Goal: Task Accomplishment & Management: Complete application form

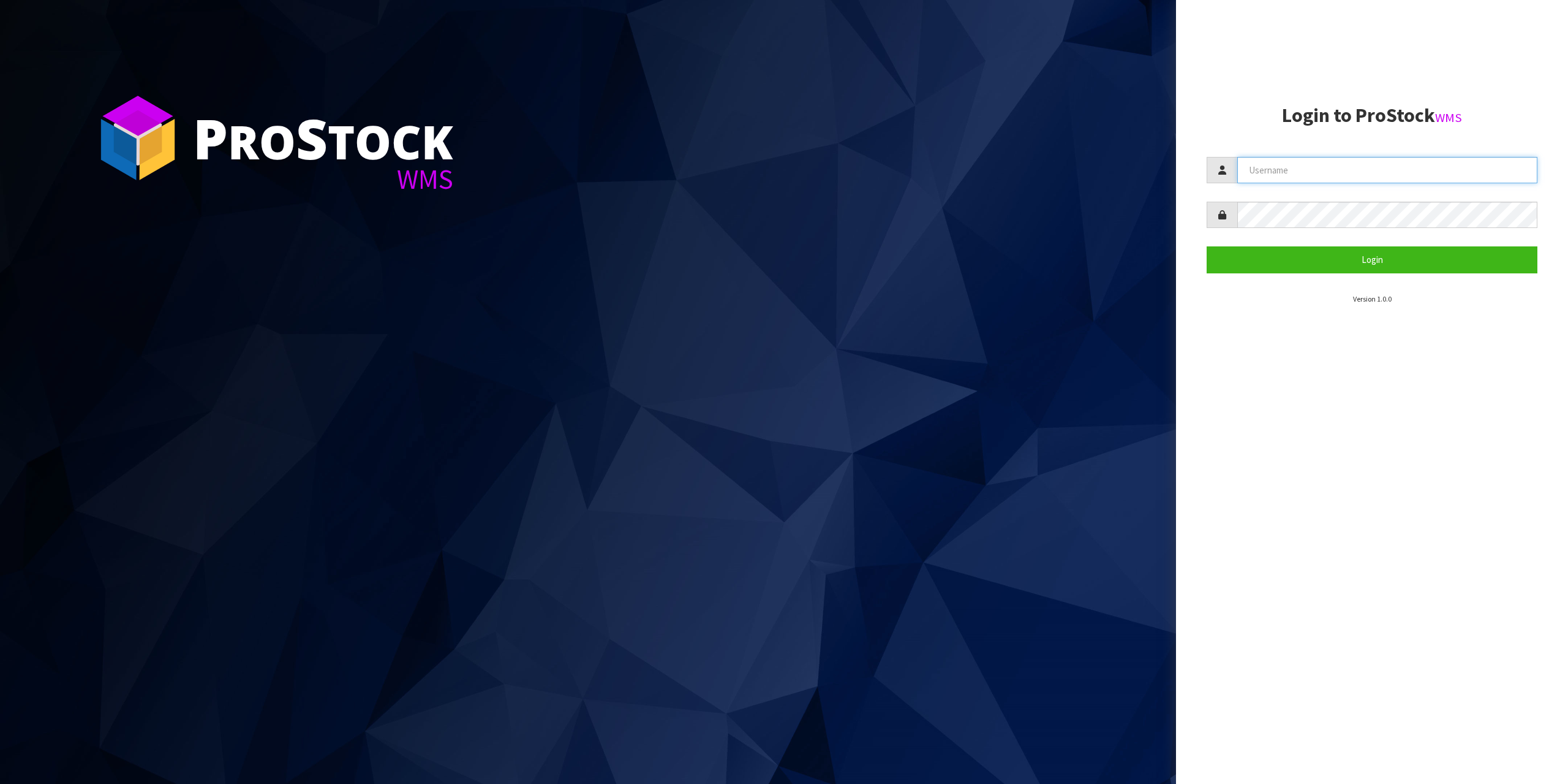
click at [1327, 166] on input "text" at bounding box center [1387, 171] width 300 height 27
type input "zubairmoolla"
click at [1207, 247] on button "Login" at bounding box center [1373, 260] width 331 height 27
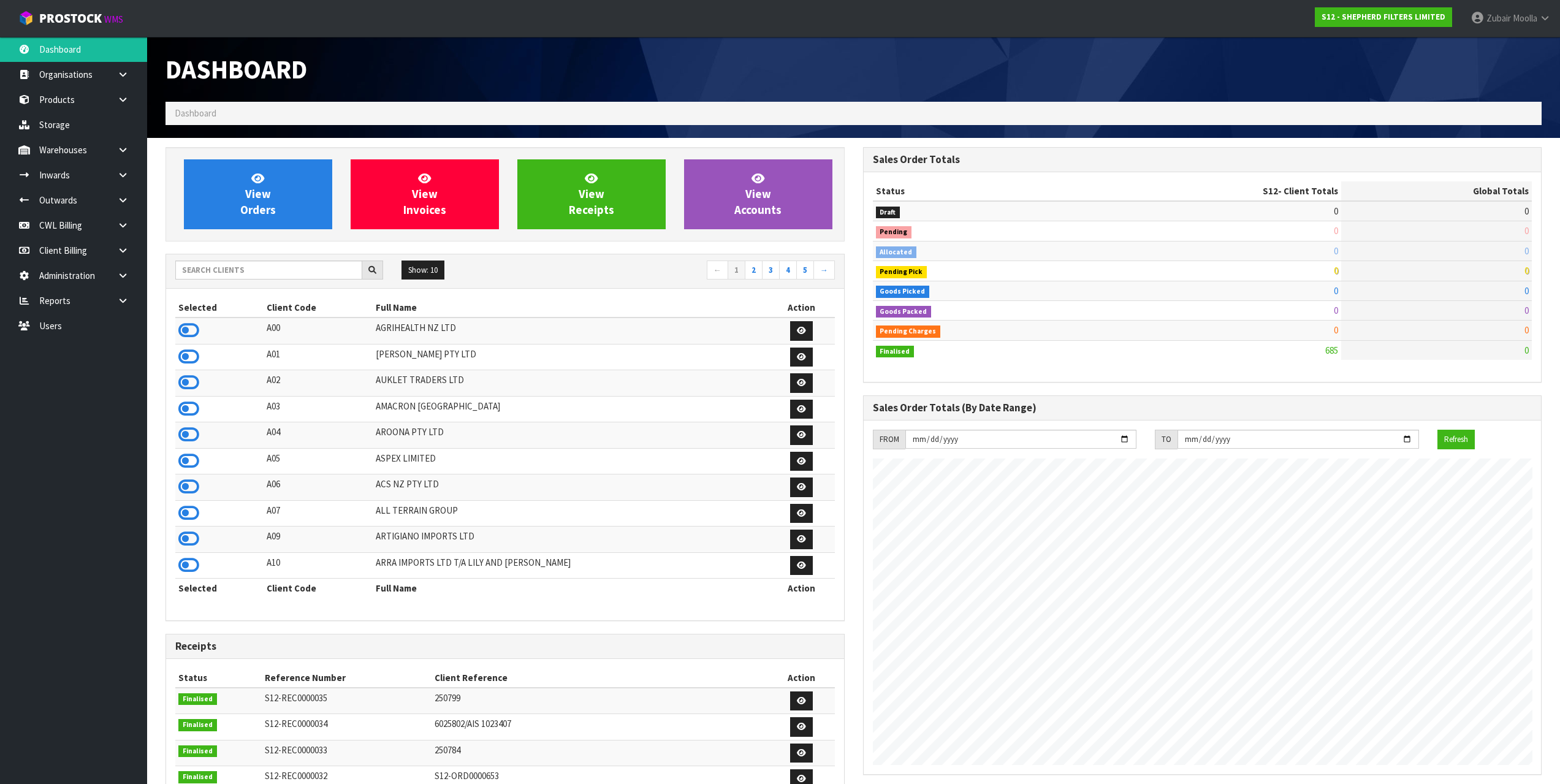
scroll to position [810, 697]
click at [288, 277] on input "text" at bounding box center [269, 270] width 187 height 19
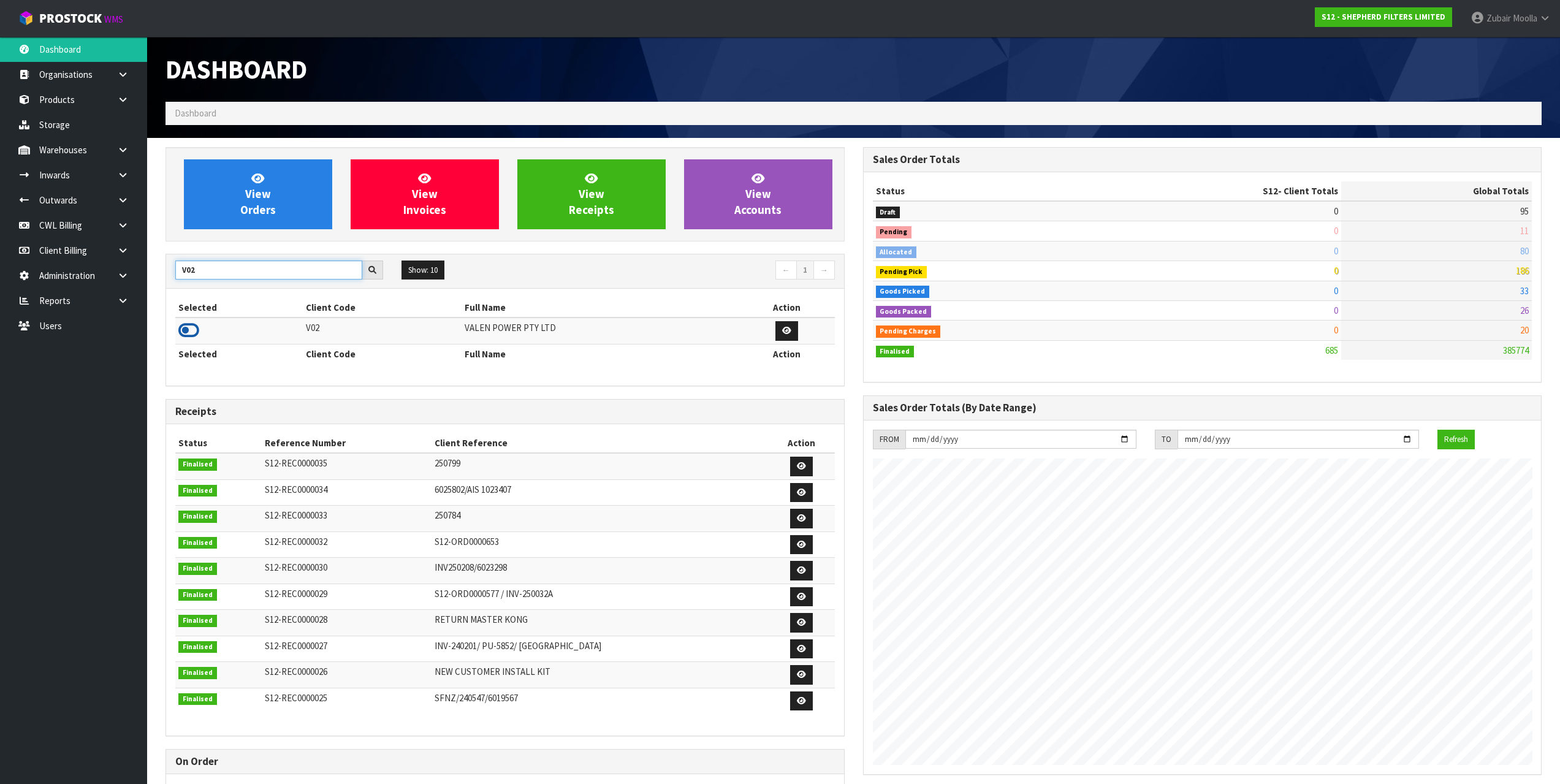
type input "V02"
click at [196, 330] on icon at bounding box center [188, 330] width 21 height 18
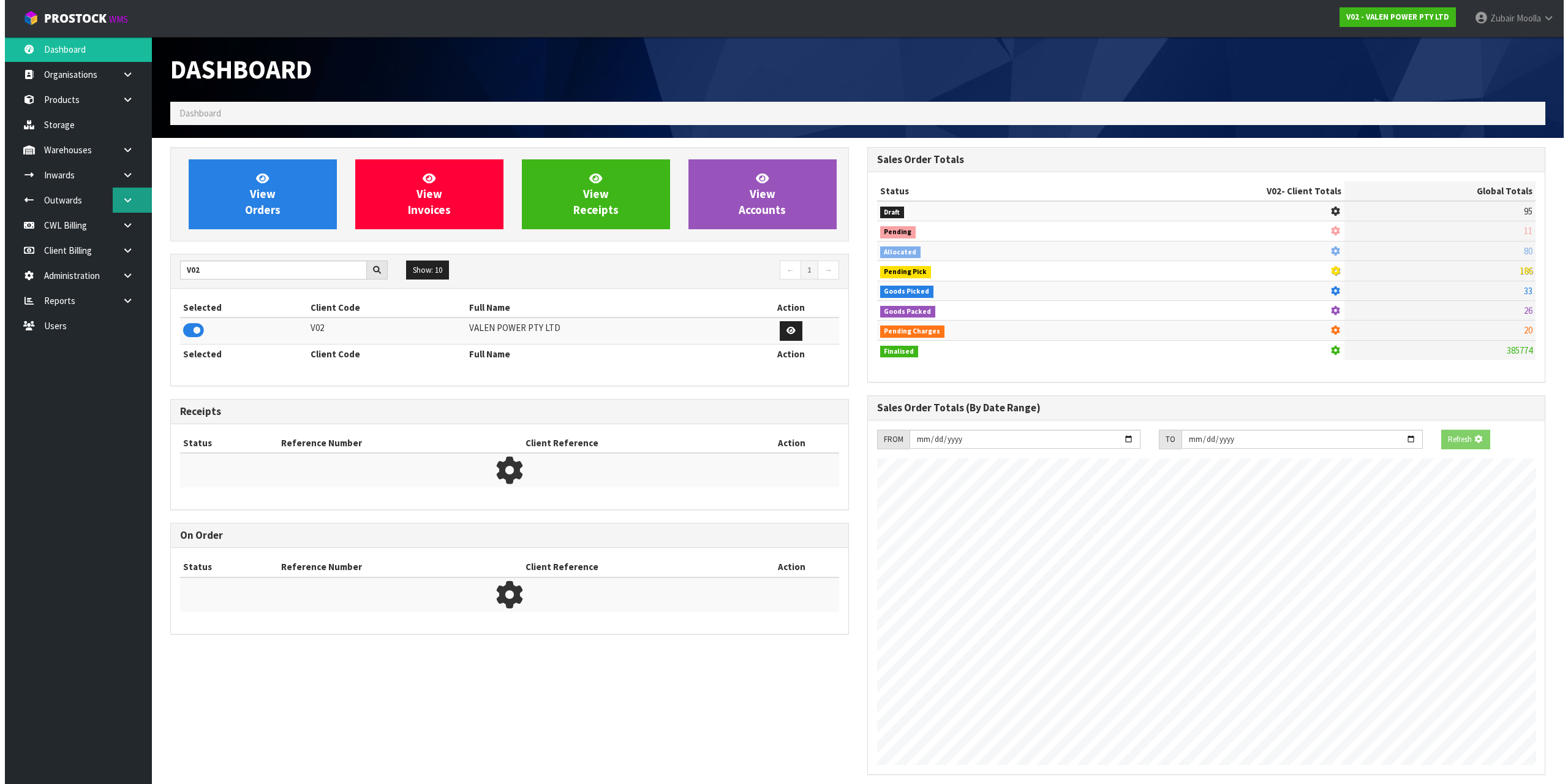
scroll to position [929, 697]
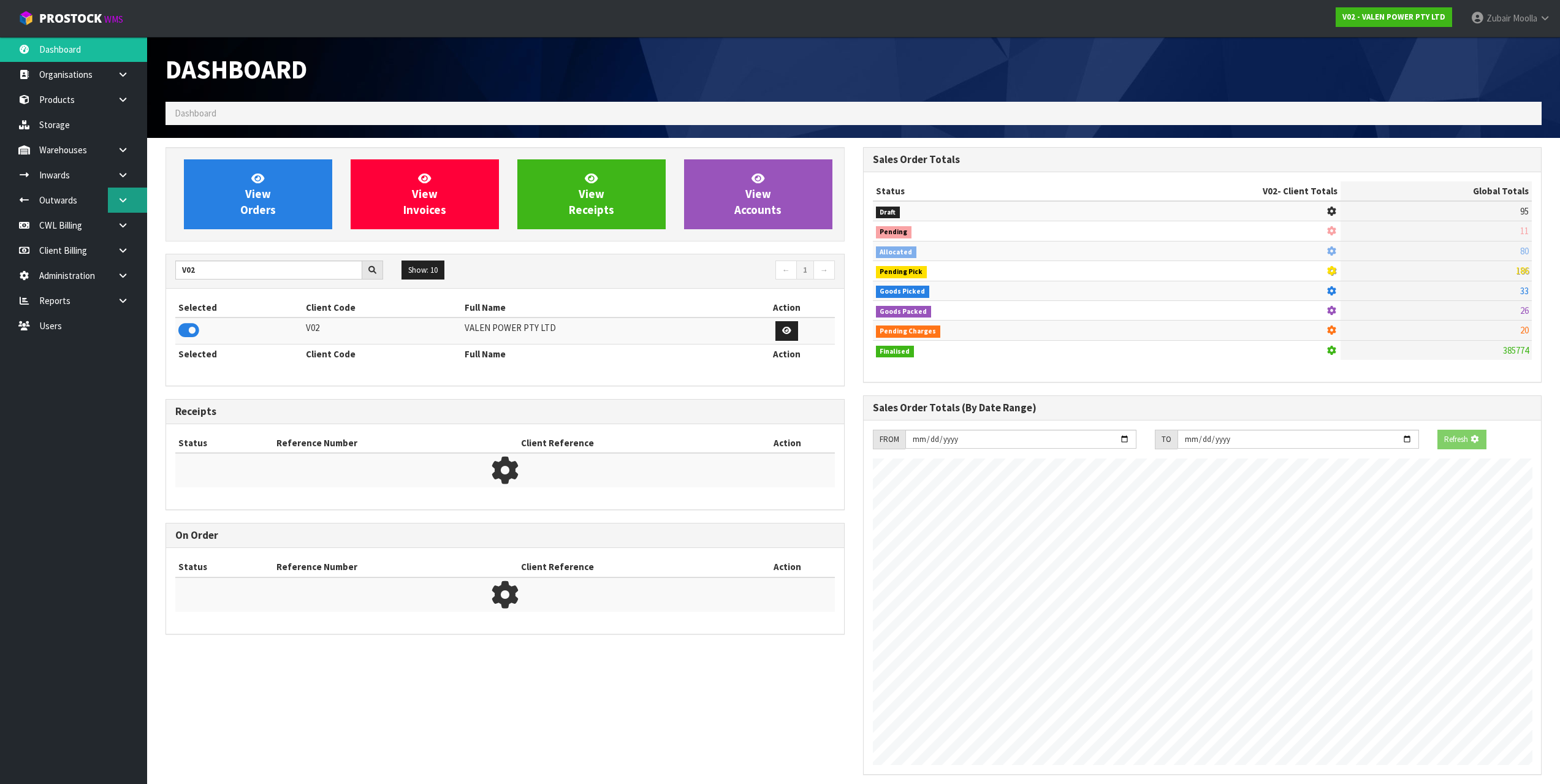
click at [141, 196] on link at bounding box center [127, 200] width 39 height 25
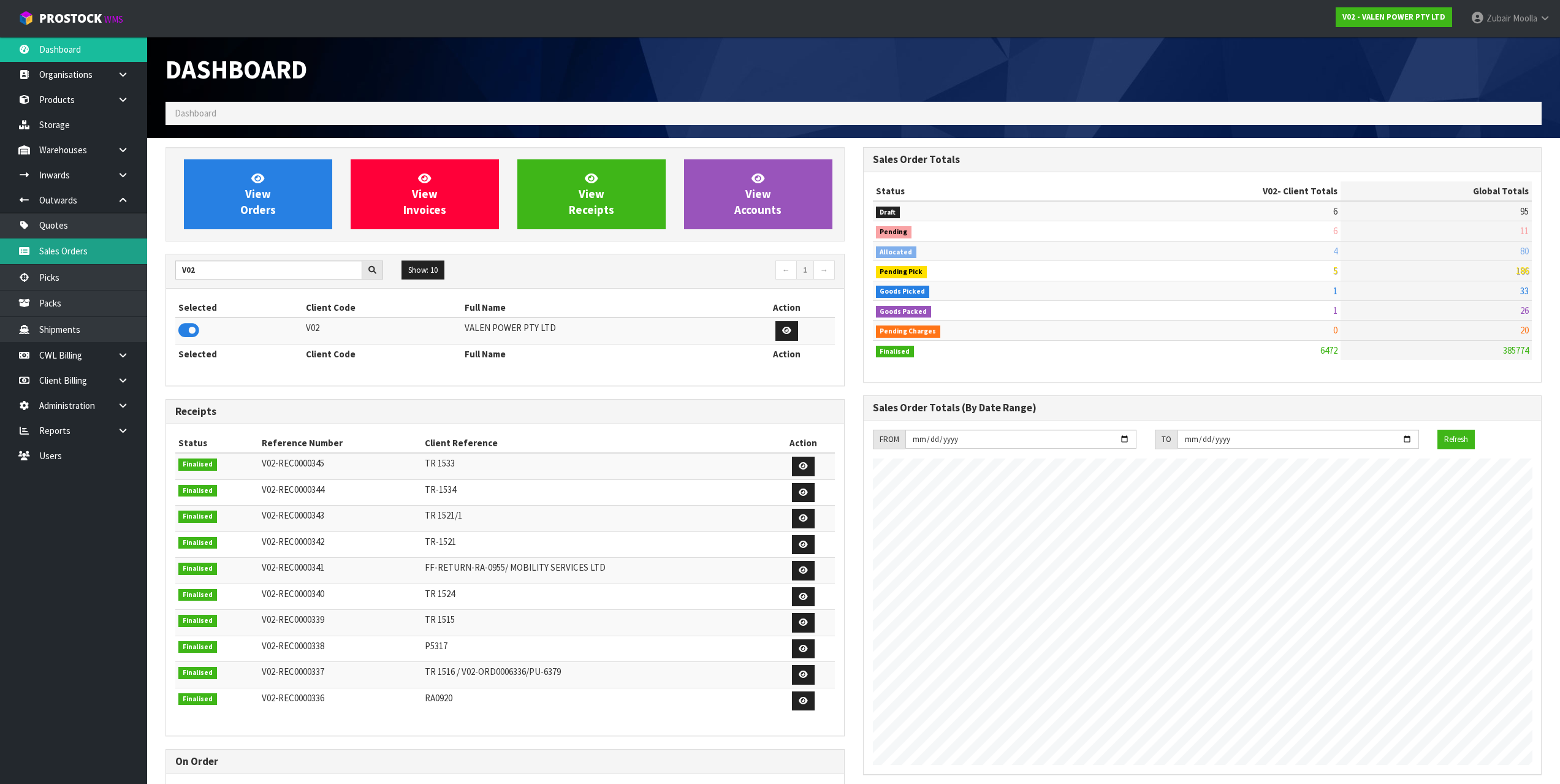
click at [105, 247] on link "Sales Orders" at bounding box center [74, 251] width 147 height 25
click at [105, 248] on link "Sales Orders" at bounding box center [74, 251] width 147 height 25
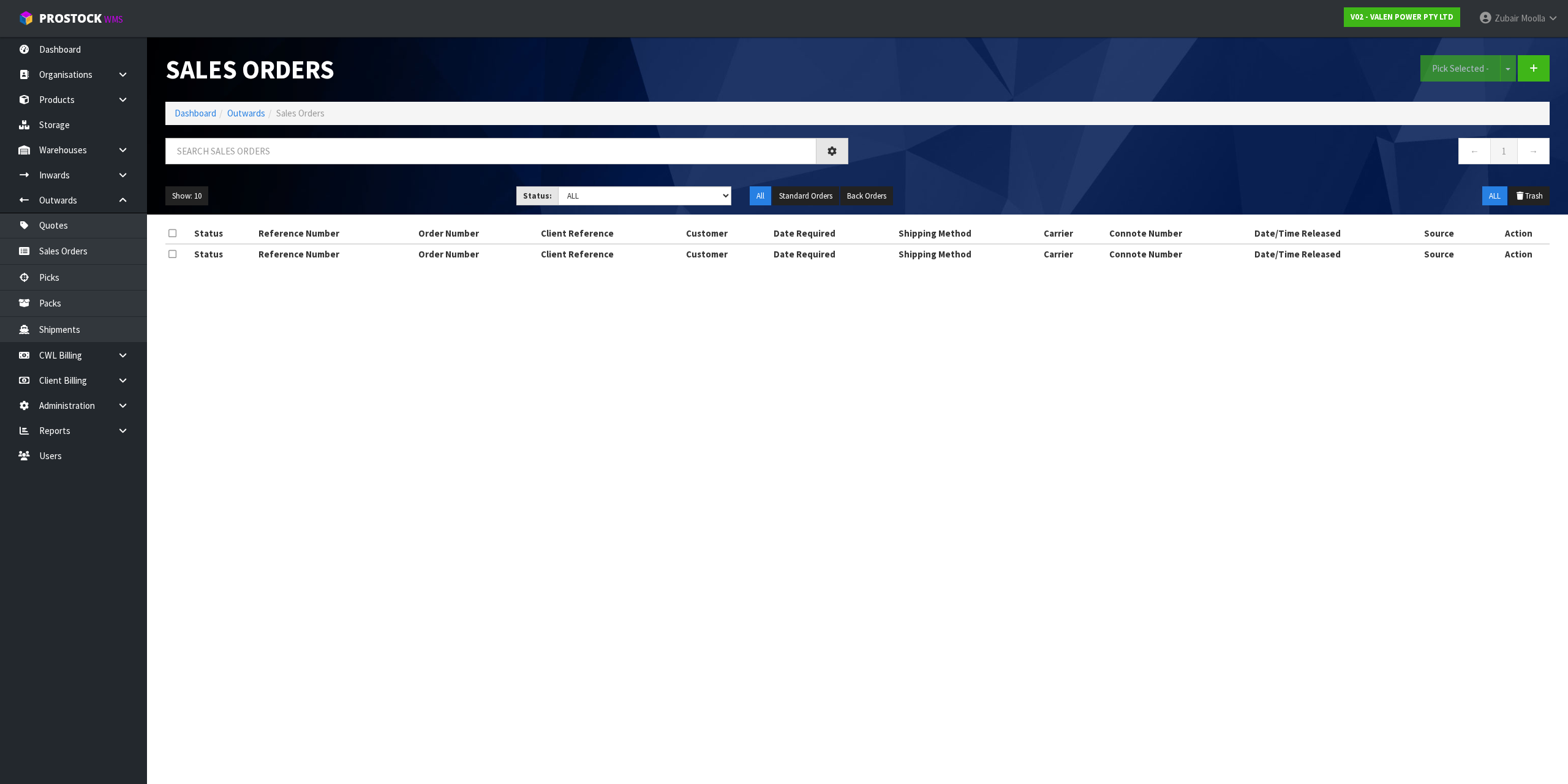
click at [526, 57] on h1 "Sales Orders" at bounding box center [507, 69] width 683 height 28
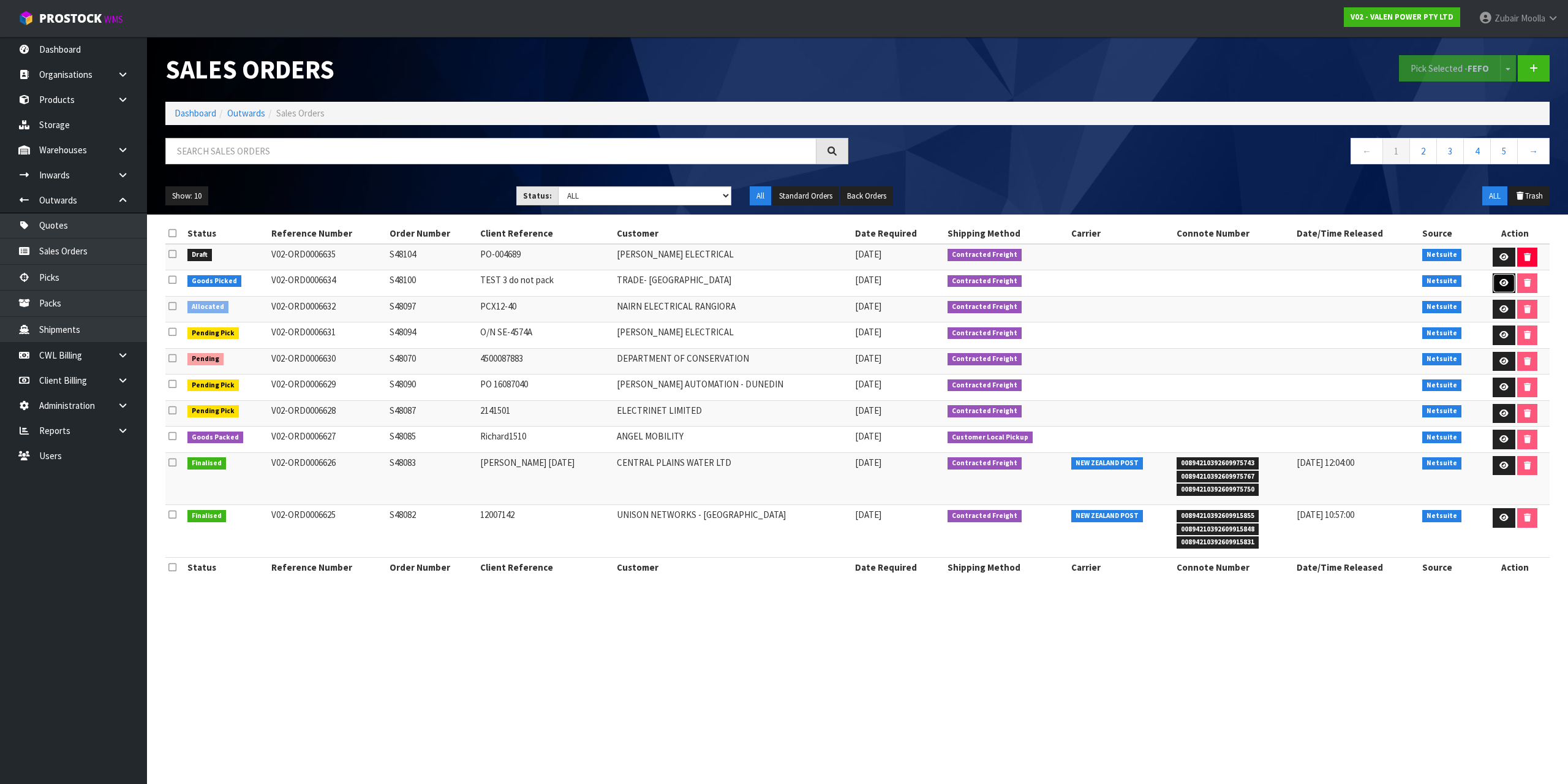
click at [1500, 281] on icon at bounding box center [1504, 283] width 9 height 8
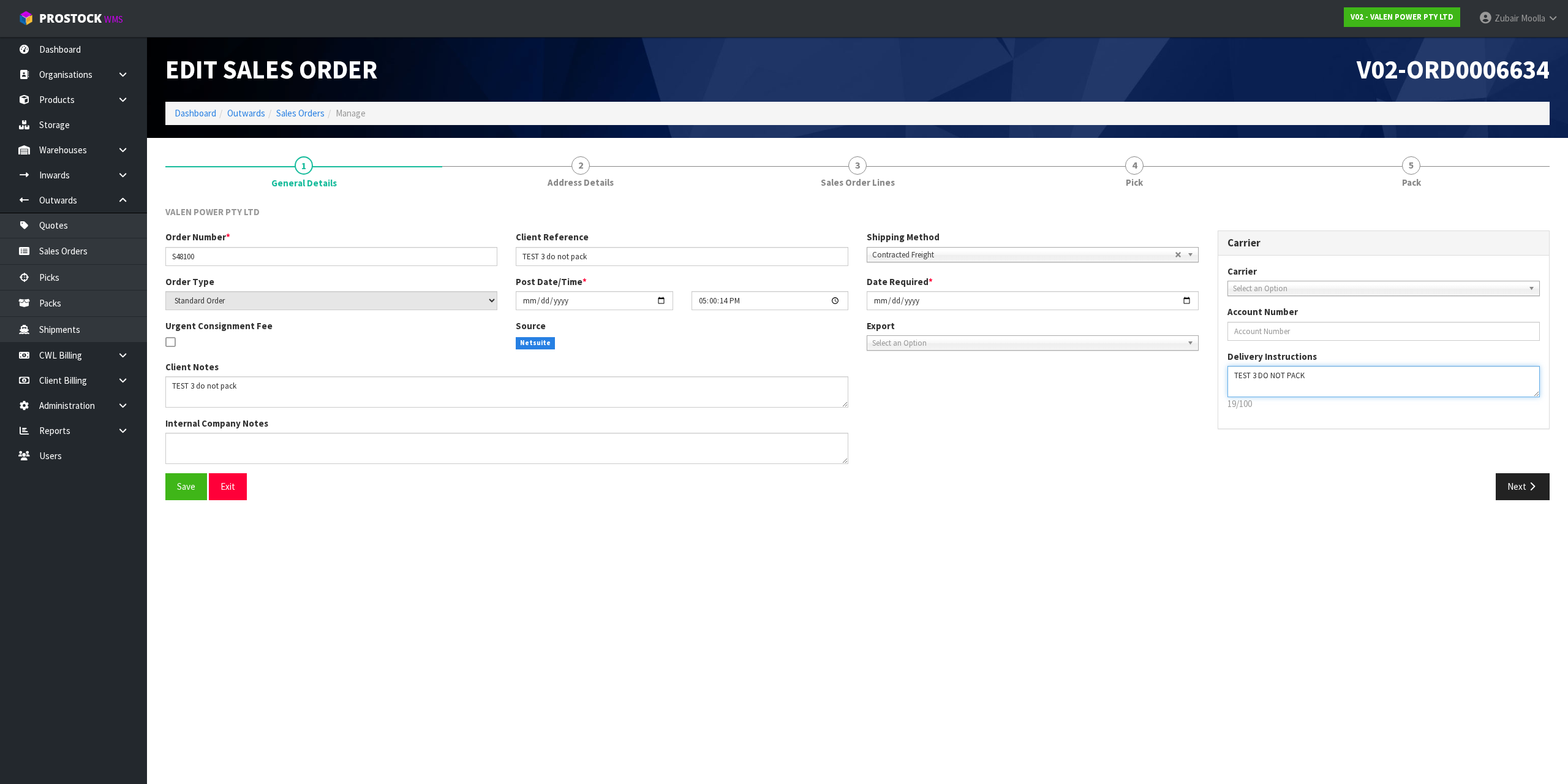
click at [1327, 392] on textarea at bounding box center [1384, 381] width 313 height 31
drag, startPoint x: 1556, startPoint y: 497, endPoint x: 1543, endPoint y: 491, distance: 14.3
click at [1552, 497] on div "Next" at bounding box center [1209, 486] width 702 height 27
click at [1543, 491] on button "Next" at bounding box center [1523, 486] width 54 height 27
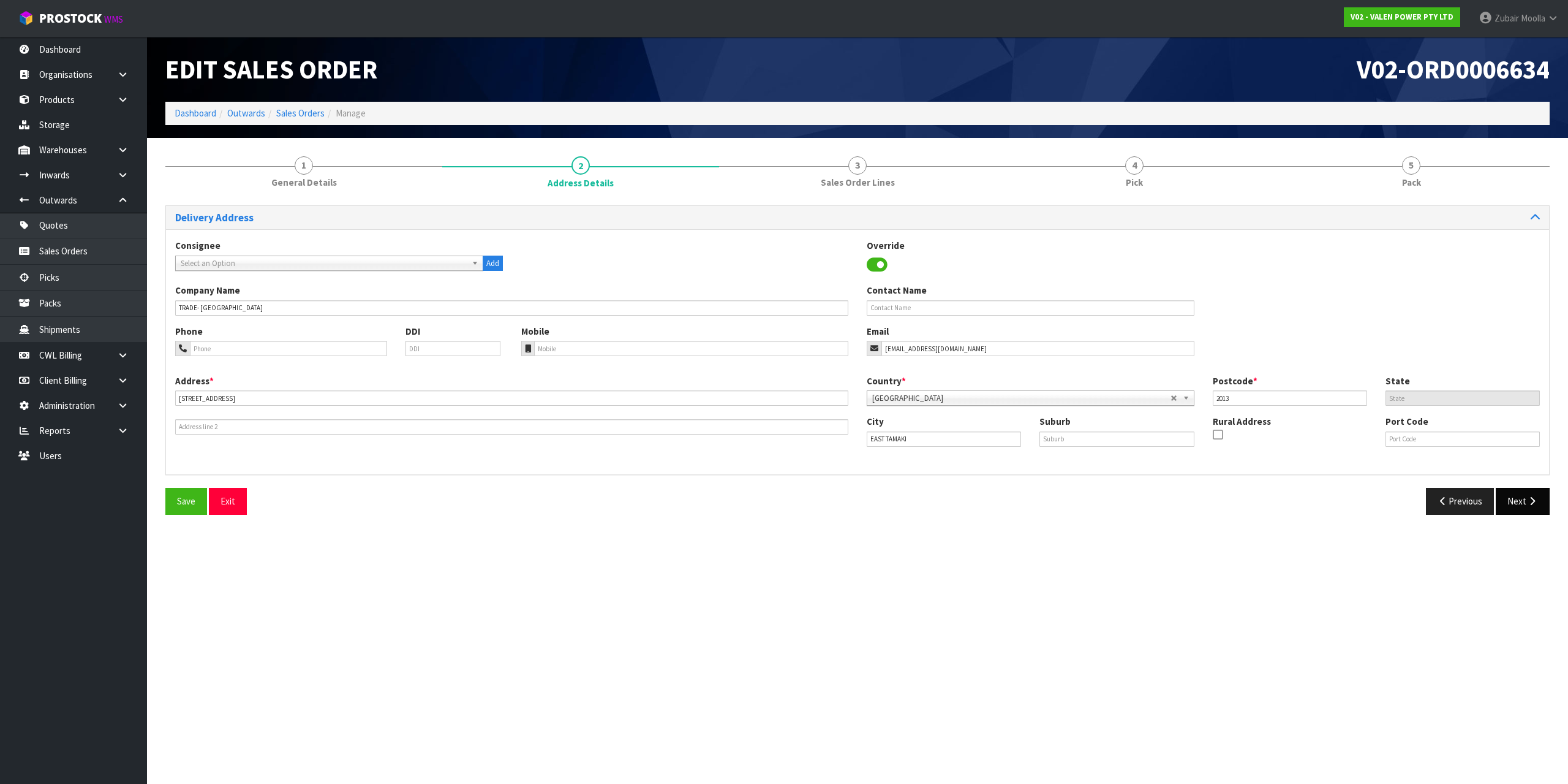
click at [1539, 486] on div "Delivery Address Consignee 000001.BAY MECHANICS - BAY MECHANICS 000001A - BRAKE…" at bounding box center [857, 364] width 1384 height 318
click at [1540, 492] on button "Next" at bounding box center [1523, 501] width 54 height 27
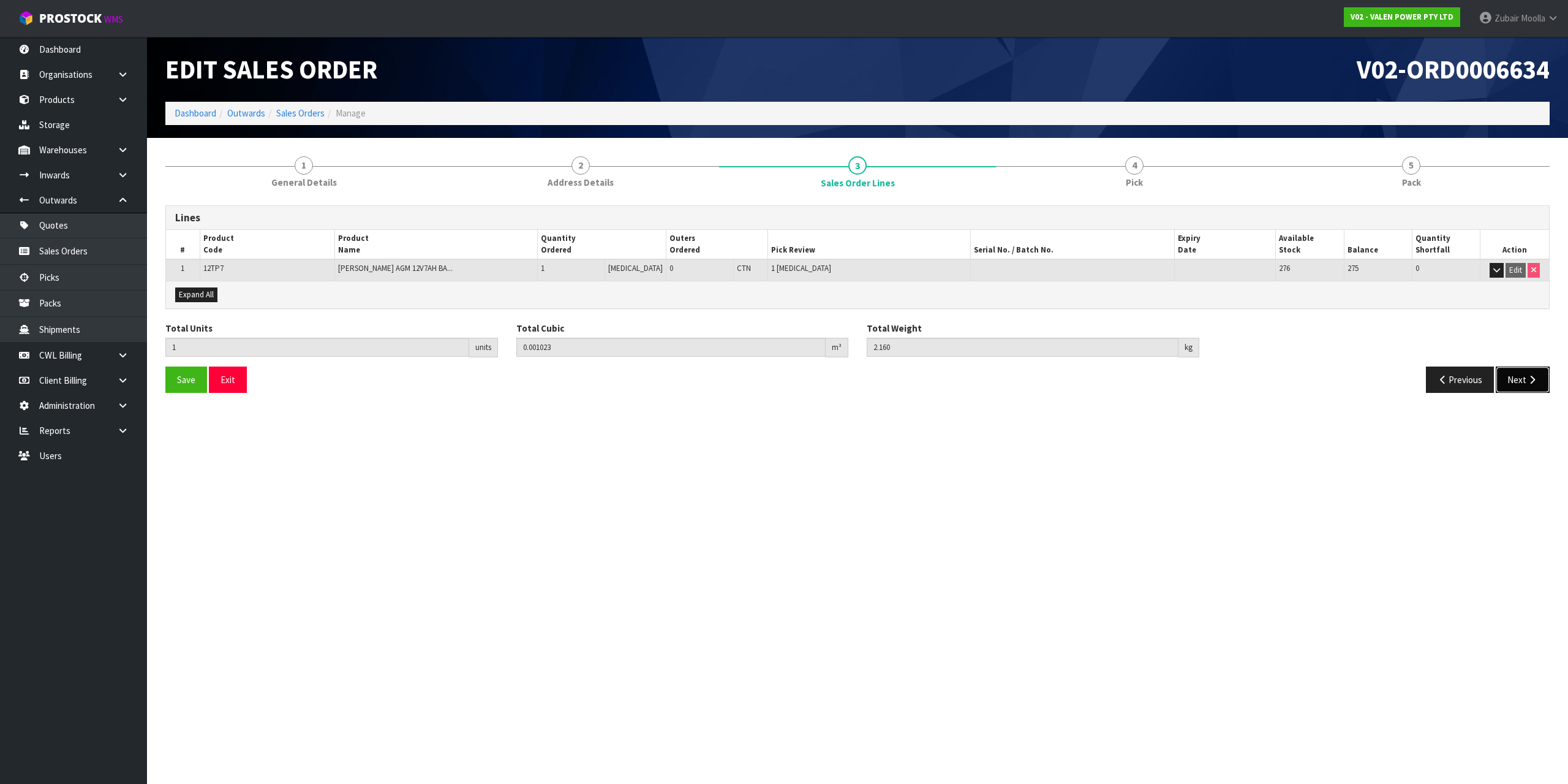
click at [1535, 387] on button "Next" at bounding box center [1523, 380] width 54 height 27
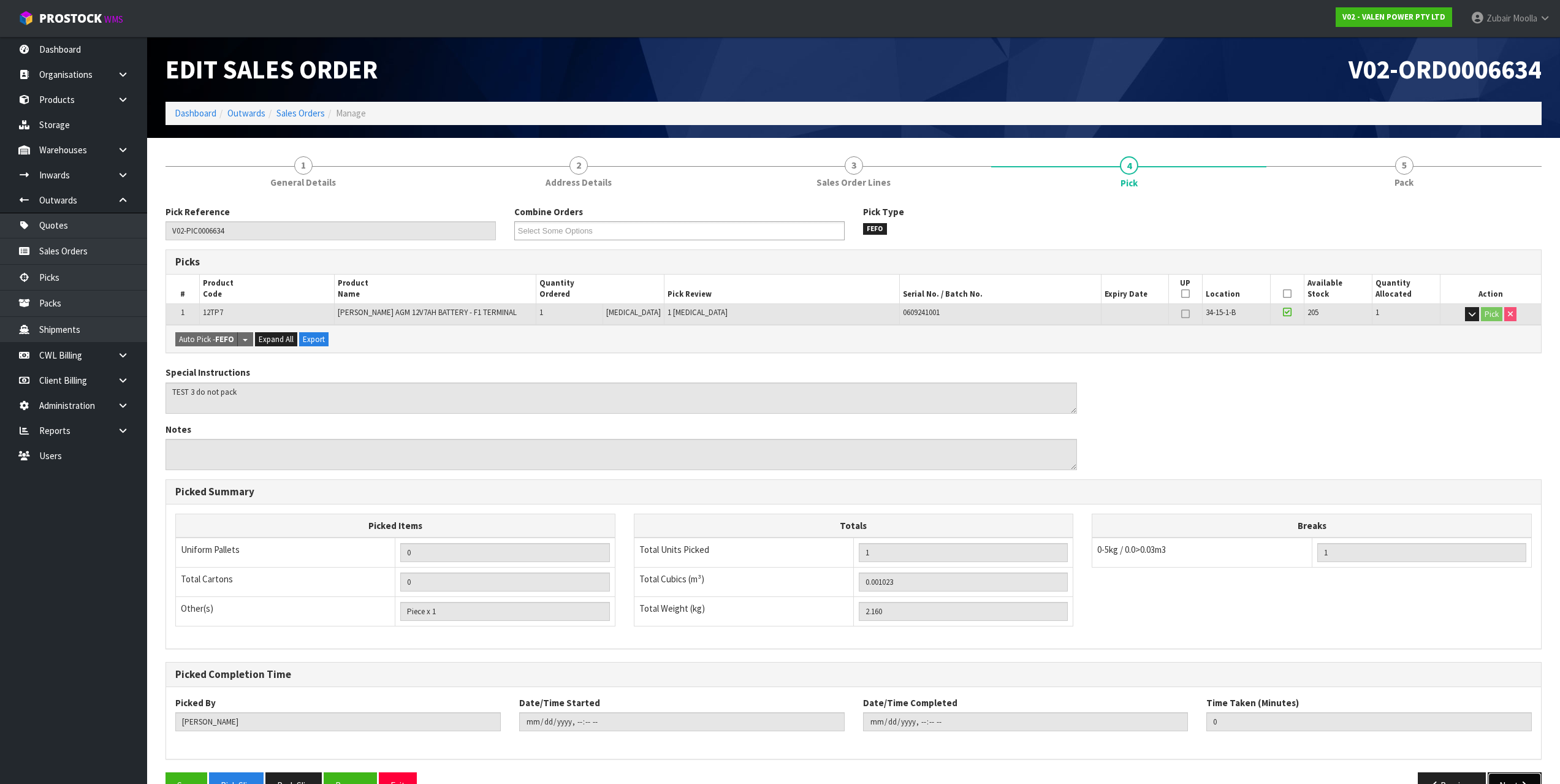
click at [1535, 778] on button "Next" at bounding box center [1515, 786] width 54 height 27
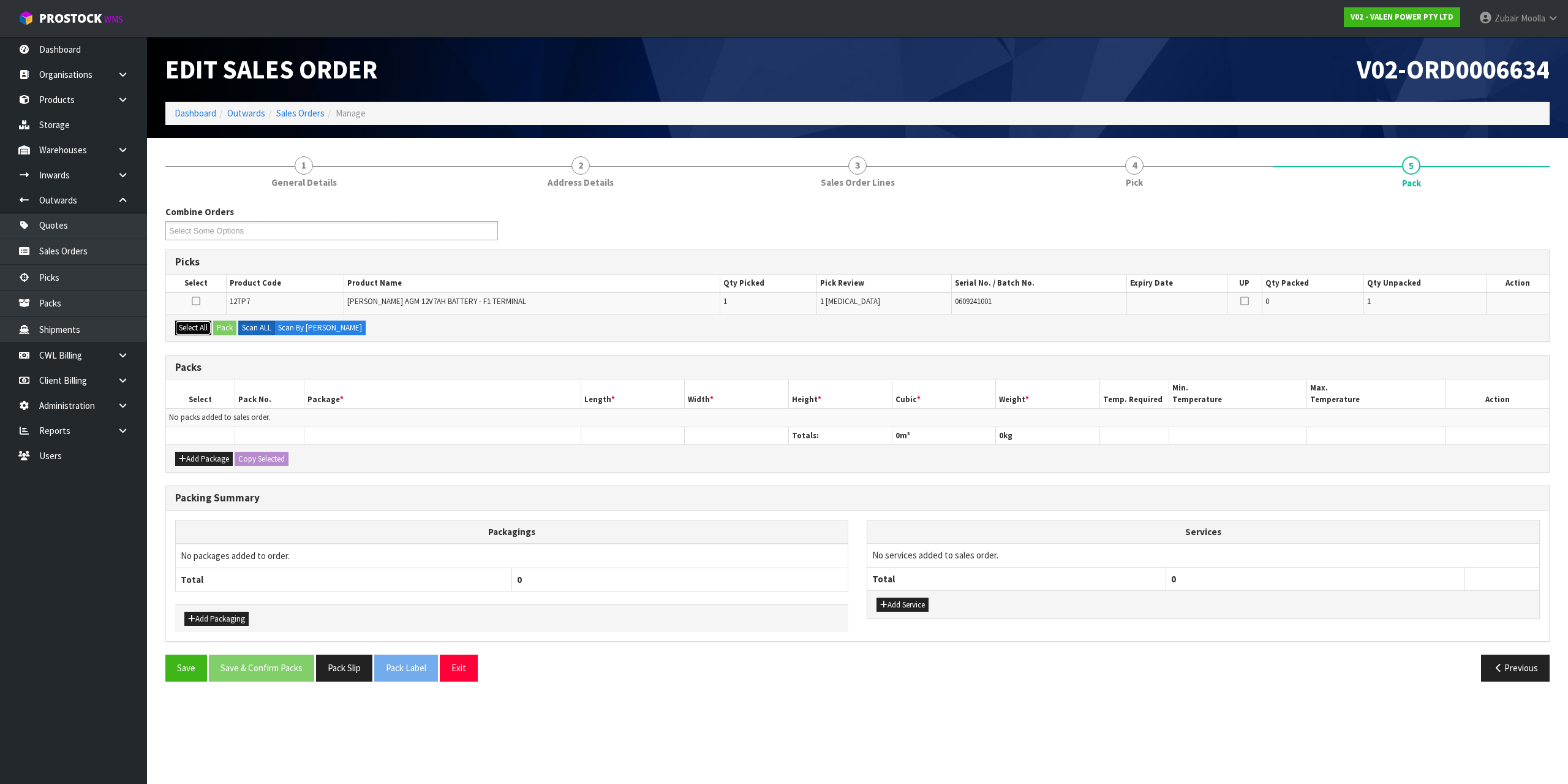
drag, startPoint x: 202, startPoint y: 326, endPoint x: 212, endPoint y: 328, distance: 10.2
click at [208, 327] on button "Select All" at bounding box center [193, 328] width 36 height 15
click at [226, 329] on button "Pack" at bounding box center [225, 328] width 23 height 15
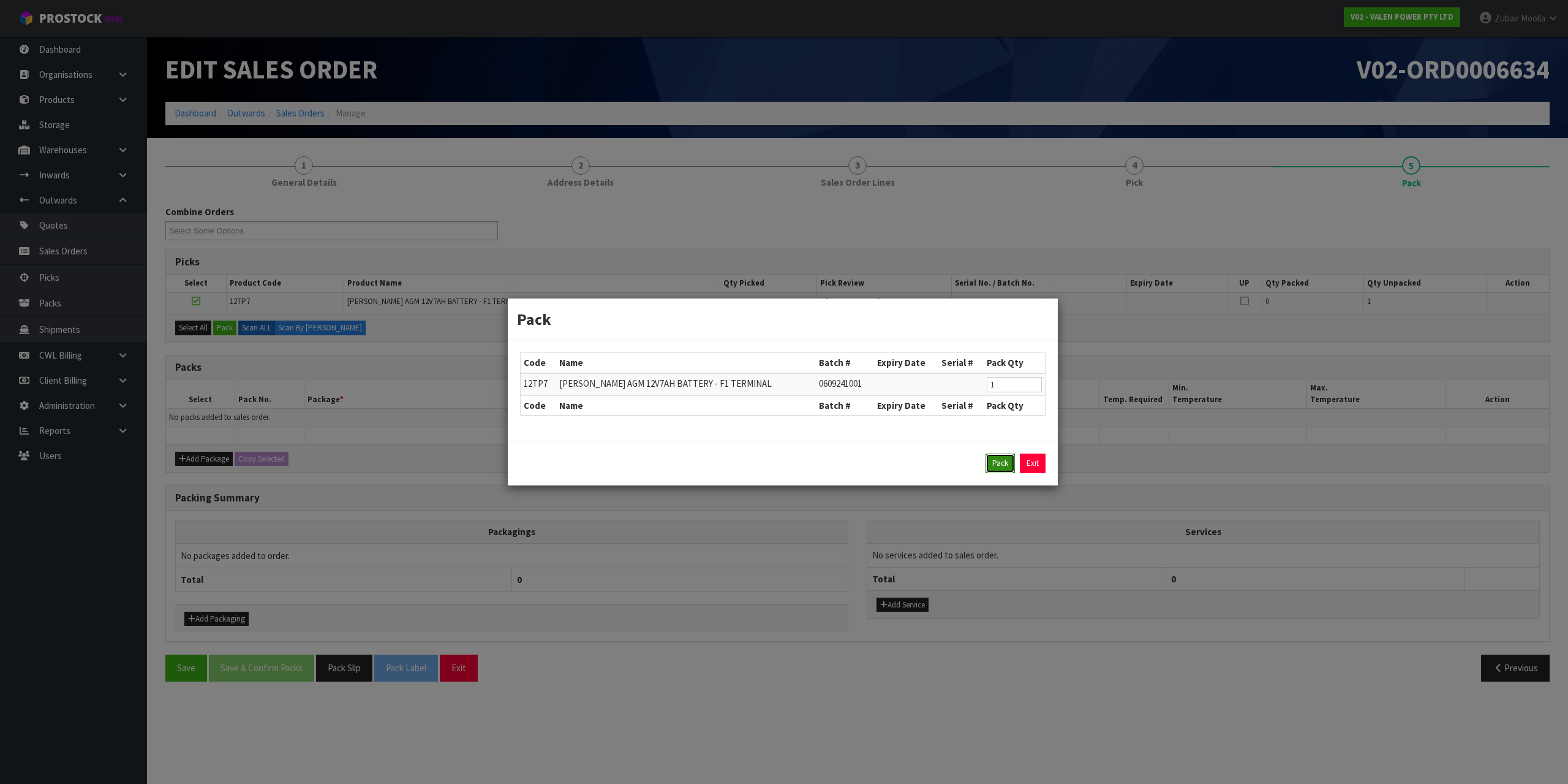
click at [990, 467] on button "Pack" at bounding box center [1000, 463] width 29 height 19
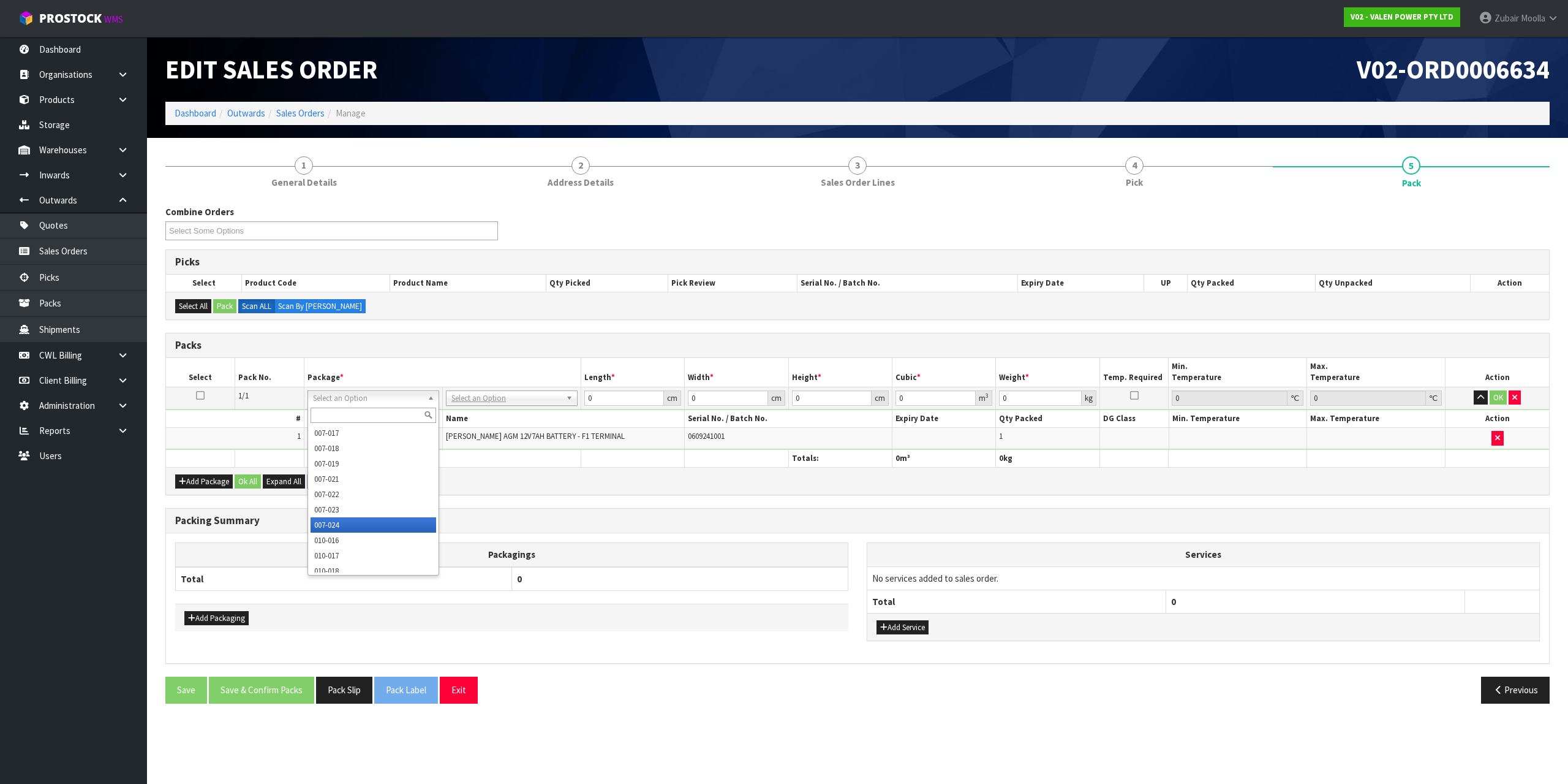
scroll to position [184, 0]
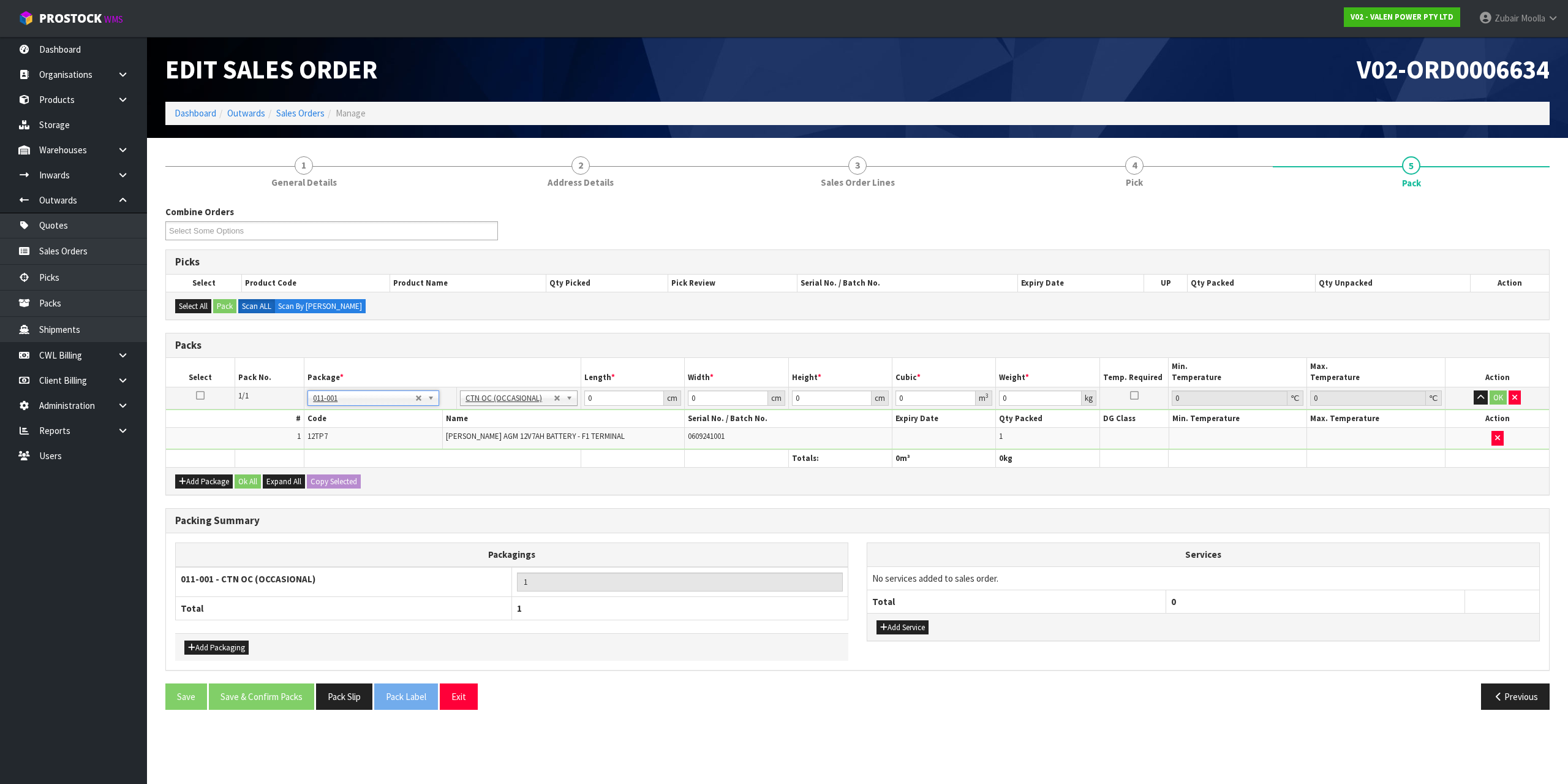
type input "2.16"
drag, startPoint x: 340, startPoint y: 399, endPoint x: 358, endPoint y: 408, distance: 20.1
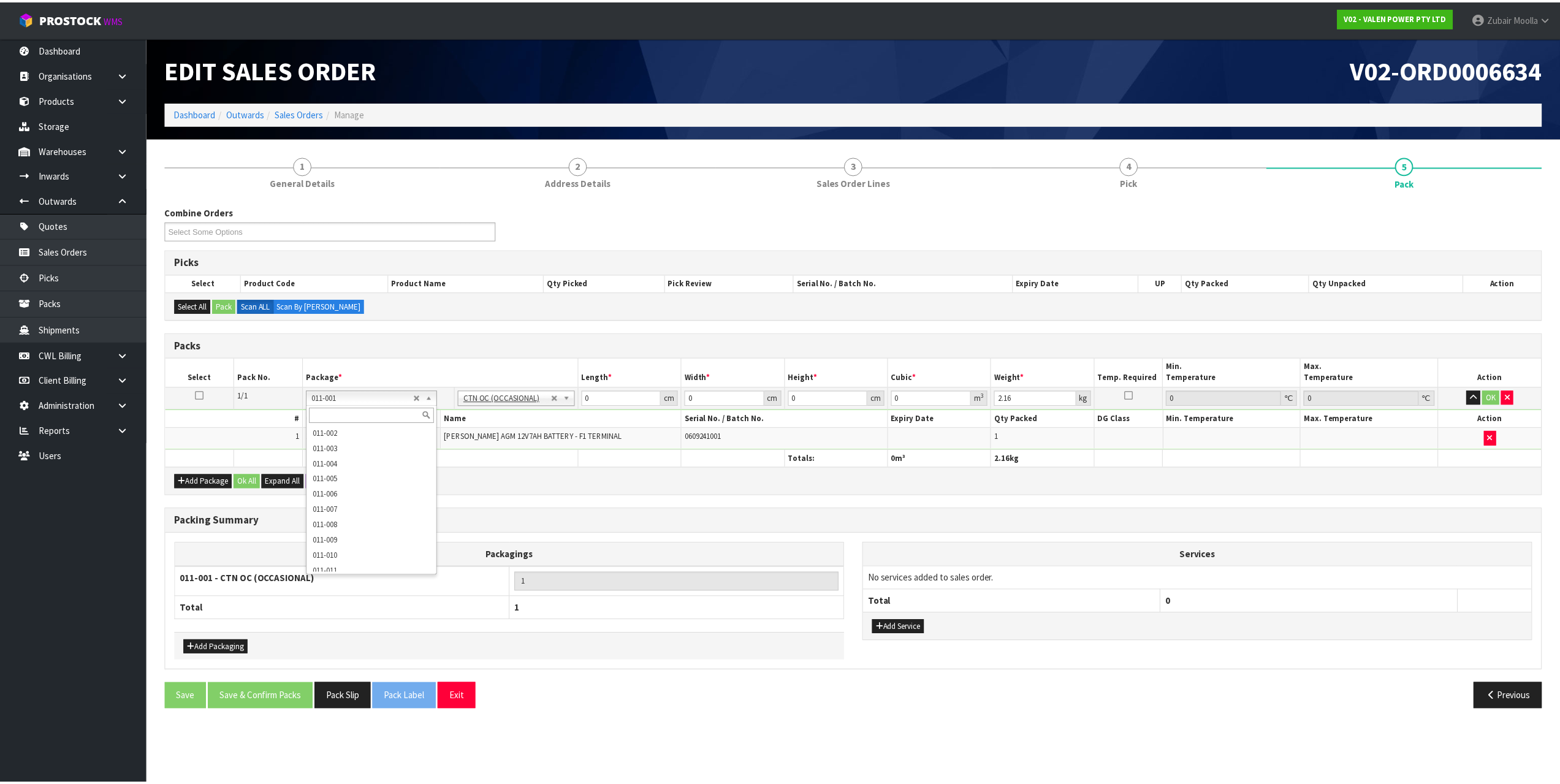
scroll to position [613, 0]
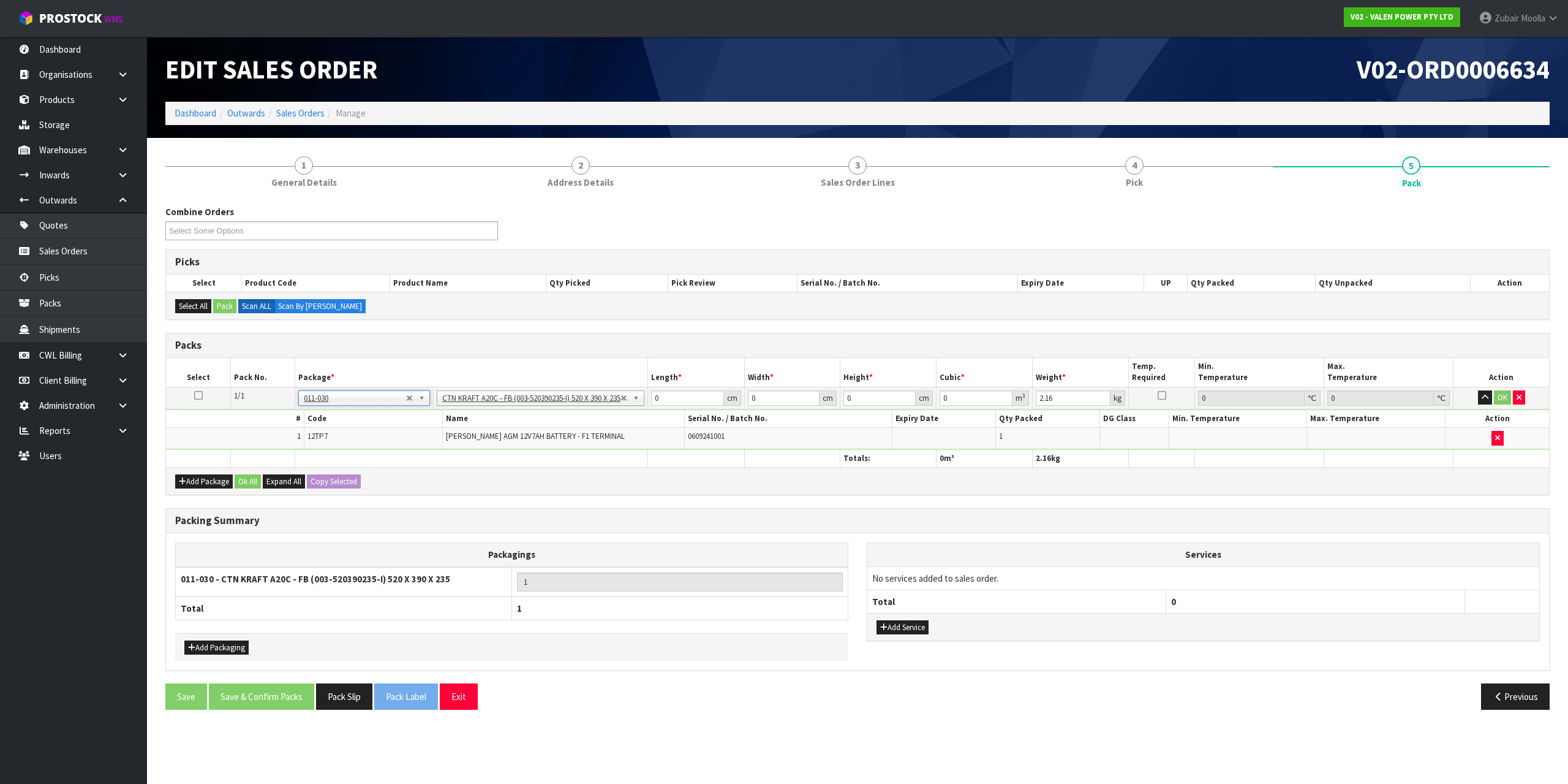
type input "52"
type input "39"
type input "23.5"
type input "0.047658"
type input "2.36"
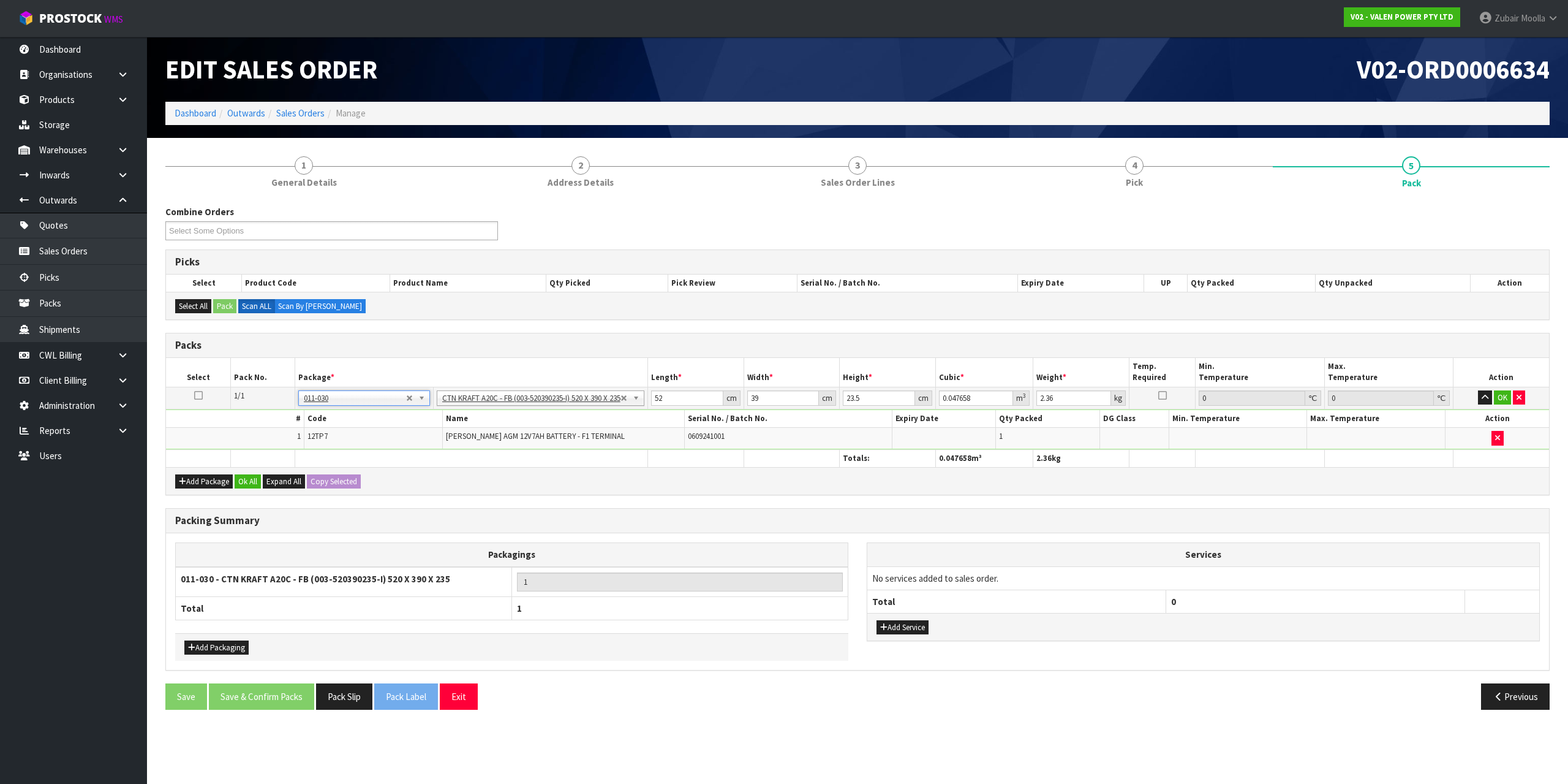
click at [693, 482] on div "Add Package Ok All Expand All Copy Selected" at bounding box center [858, 481] width 1383 height 28
click at [1504, 400] on button "OK" at bounding box center [1503, 398] width 18 height 15
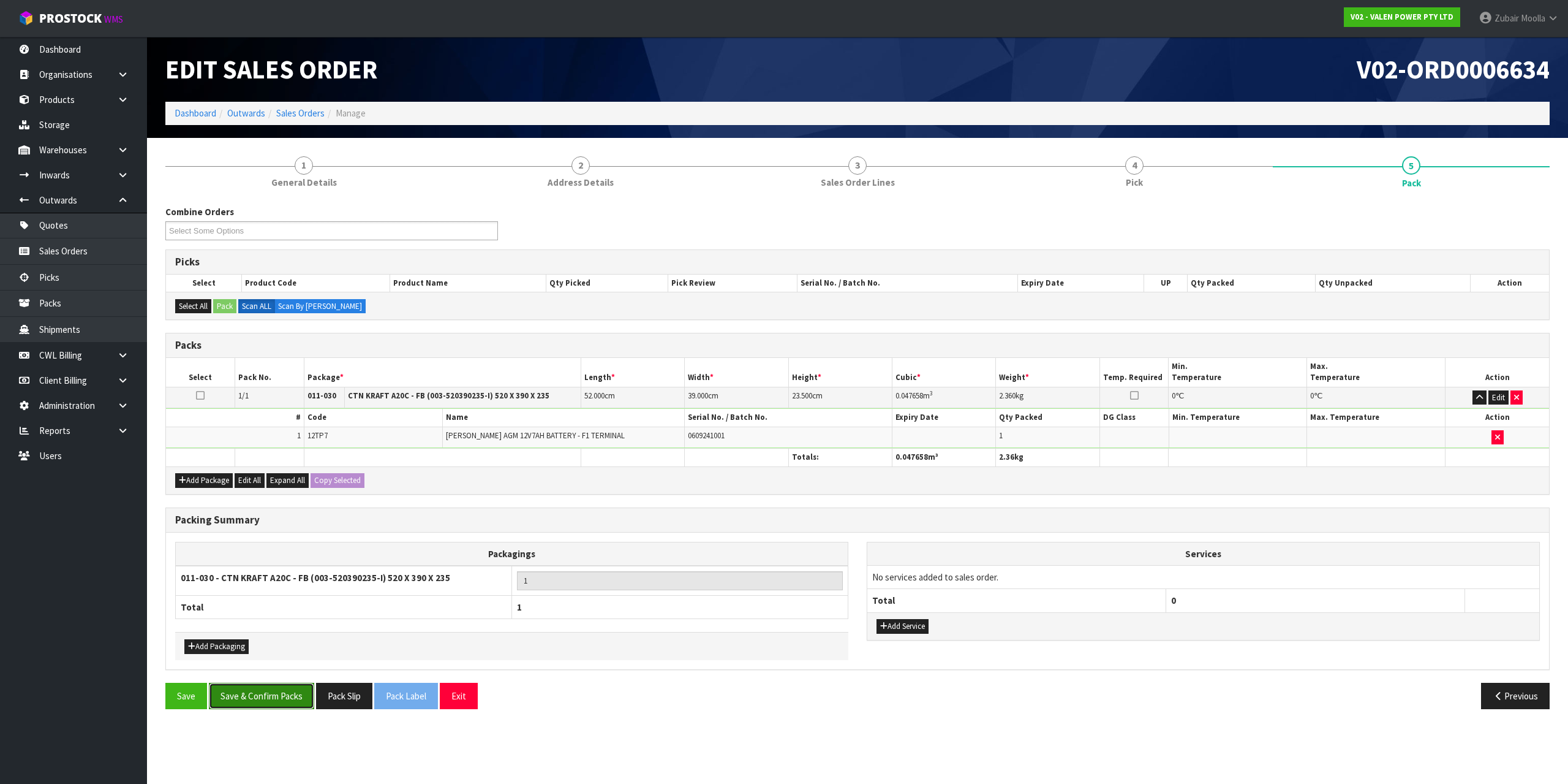
click at [272, 706] on button "Save & Confirm Packs" at bounding box center [261, 696] width 105 height 27
click at [635, 370] on th "Length *" at bounding box center [632, 372] width 104 height 28
drag, startPoint x: 968, startPoint y: 702, endPoint x: 783, endPoint y: 779, distance: 200.4
click at [940, 728] on section "Edit Sales Order V02-ORD0006634 Dashboard Outwards Sales Orders Manage 1 Genera…" at bounding box center [784, 392] width 1568 height 784
click at [652, 530] on div "Packing Summary" at bounding box center [858, 520] width 1383 height 24
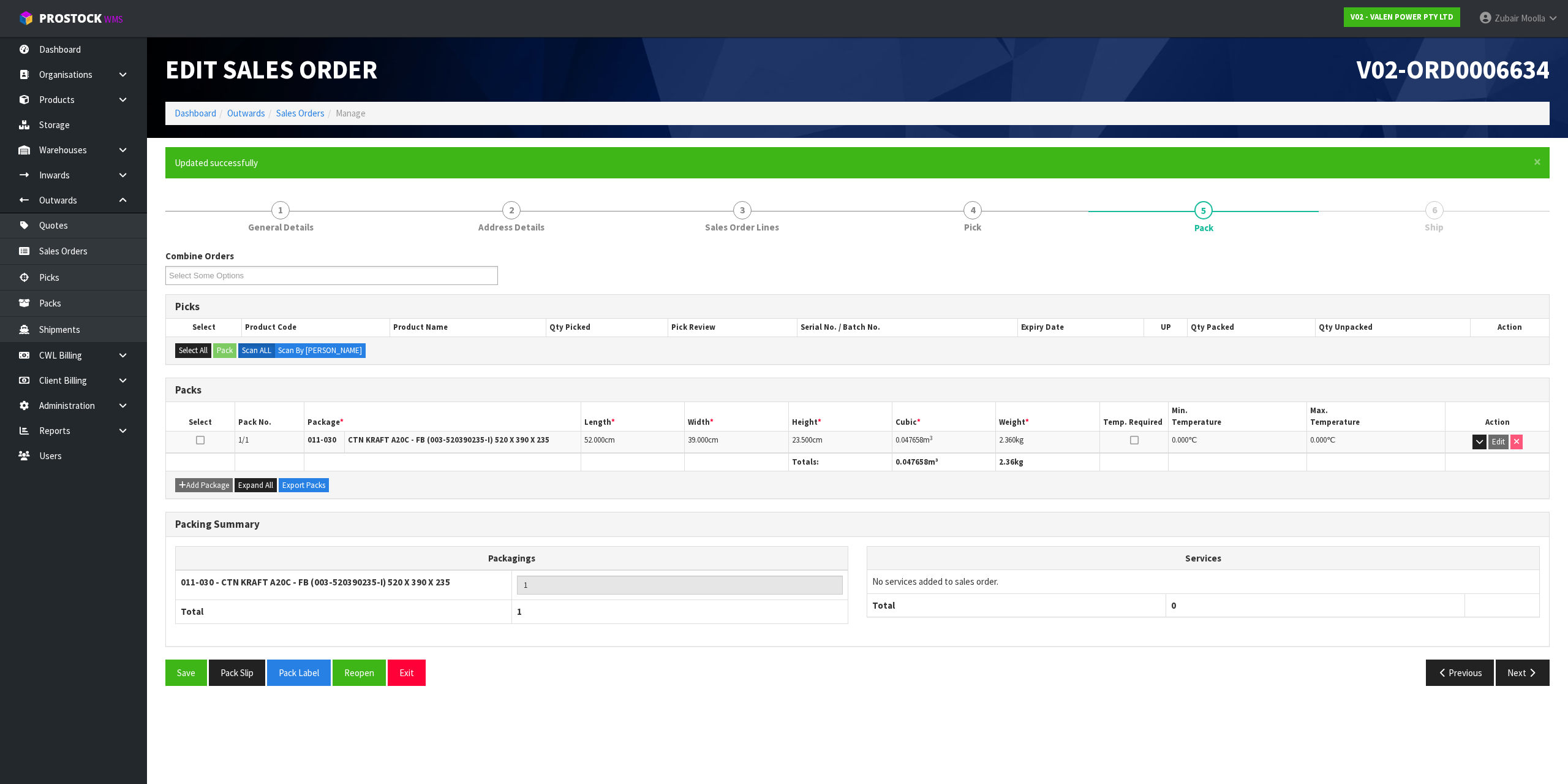
click at [1231, 665] on div "Previous Next" at bounding box center [1209, 673] width 702 height 27
click at [1530, 670] on icon "button" at bounding box center [1532, 672] width 12 height 9
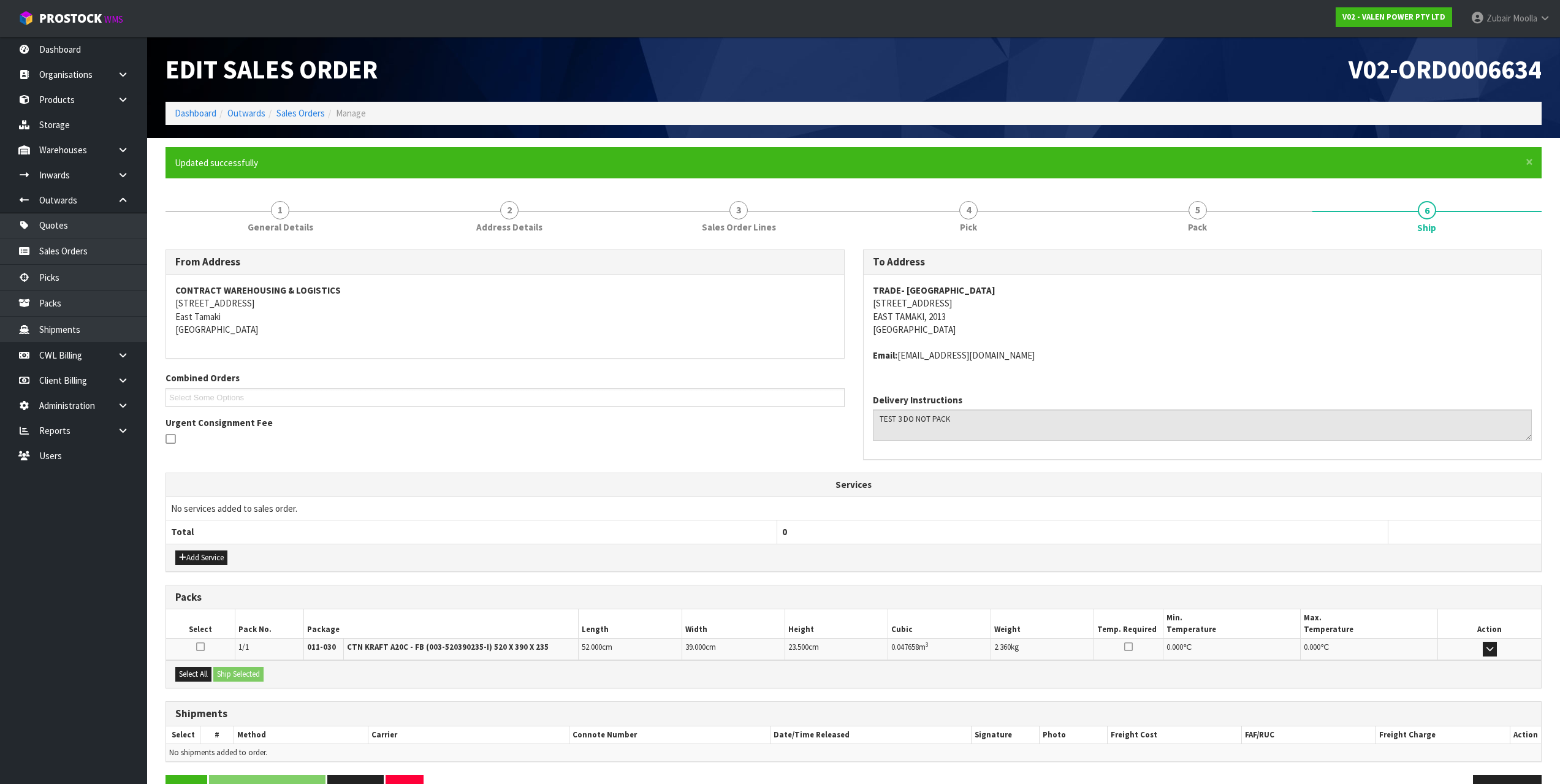
click at [574, 447] on div at bounding box center [505, 440] width 680 height 15
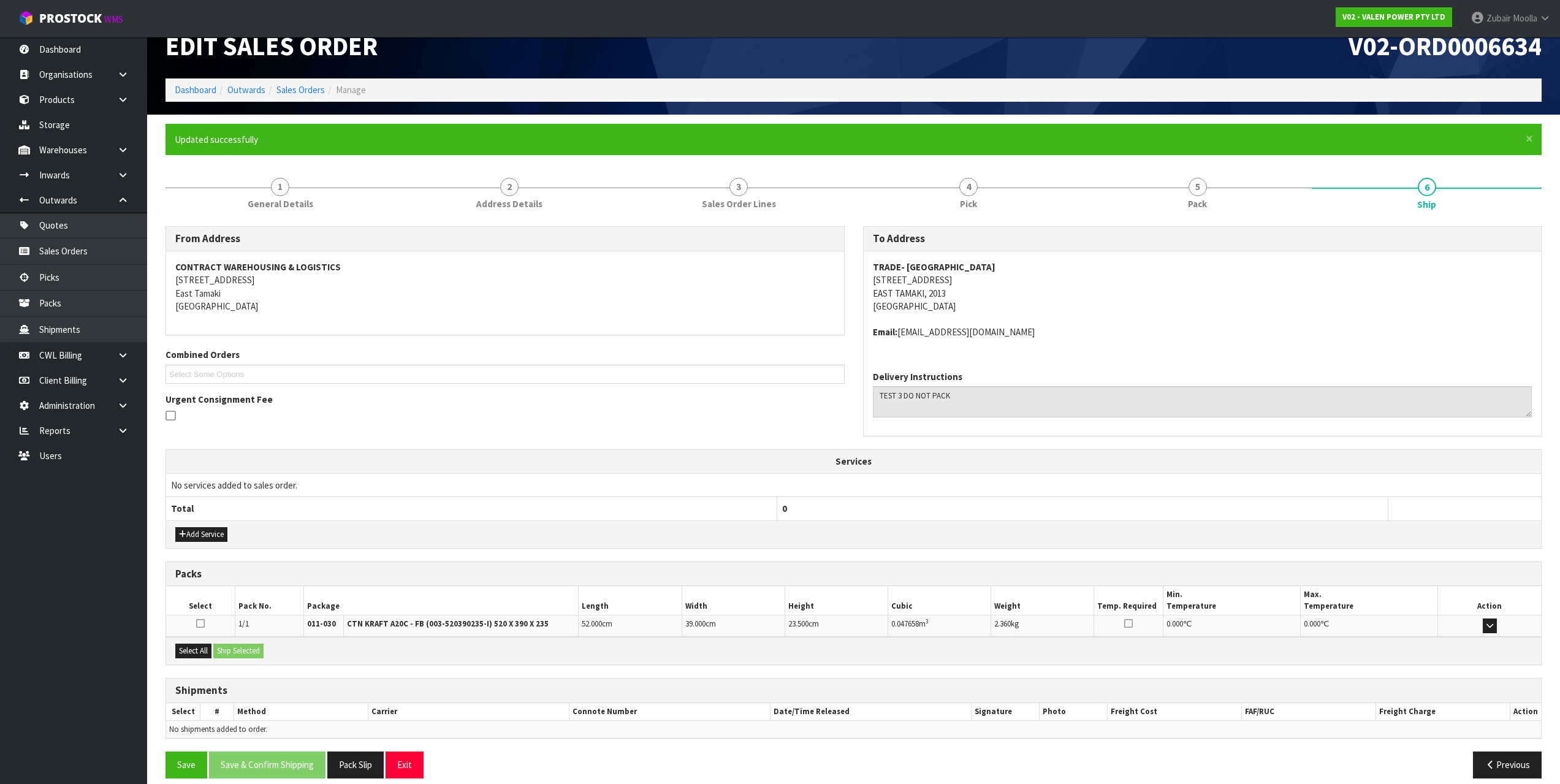
scroll to position [36, 0]
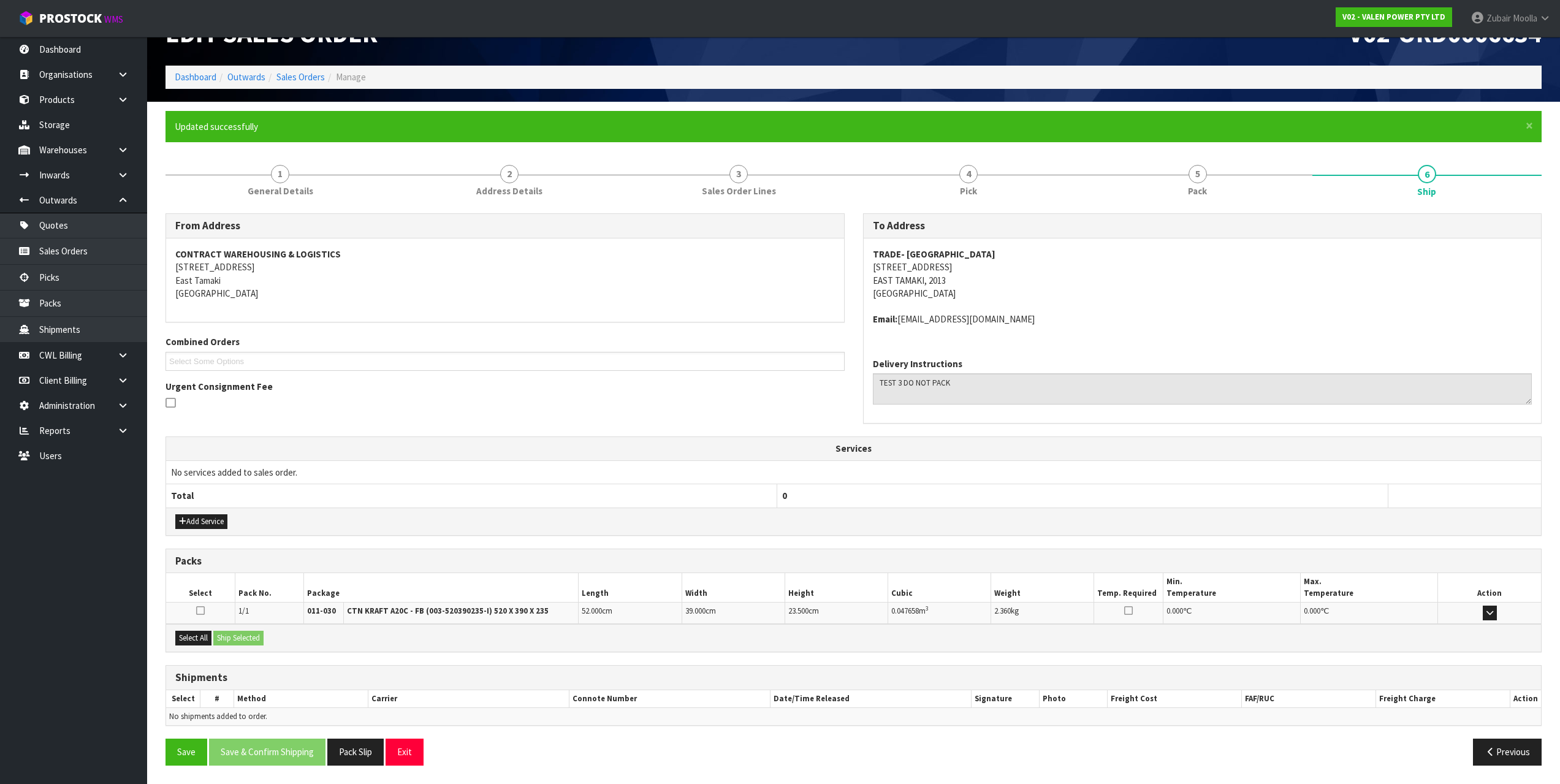
click at [647, 392] on div "Urgent Consignment Fee" at bounding box center [505, 396] width 680 height 32
click at [190, 638] on button "Select All" at bounding box center [193, 639] width 36 height 15
click at [233, 638] on button "Ship Selected" at bounding box center [238, 639] width 50 height 15
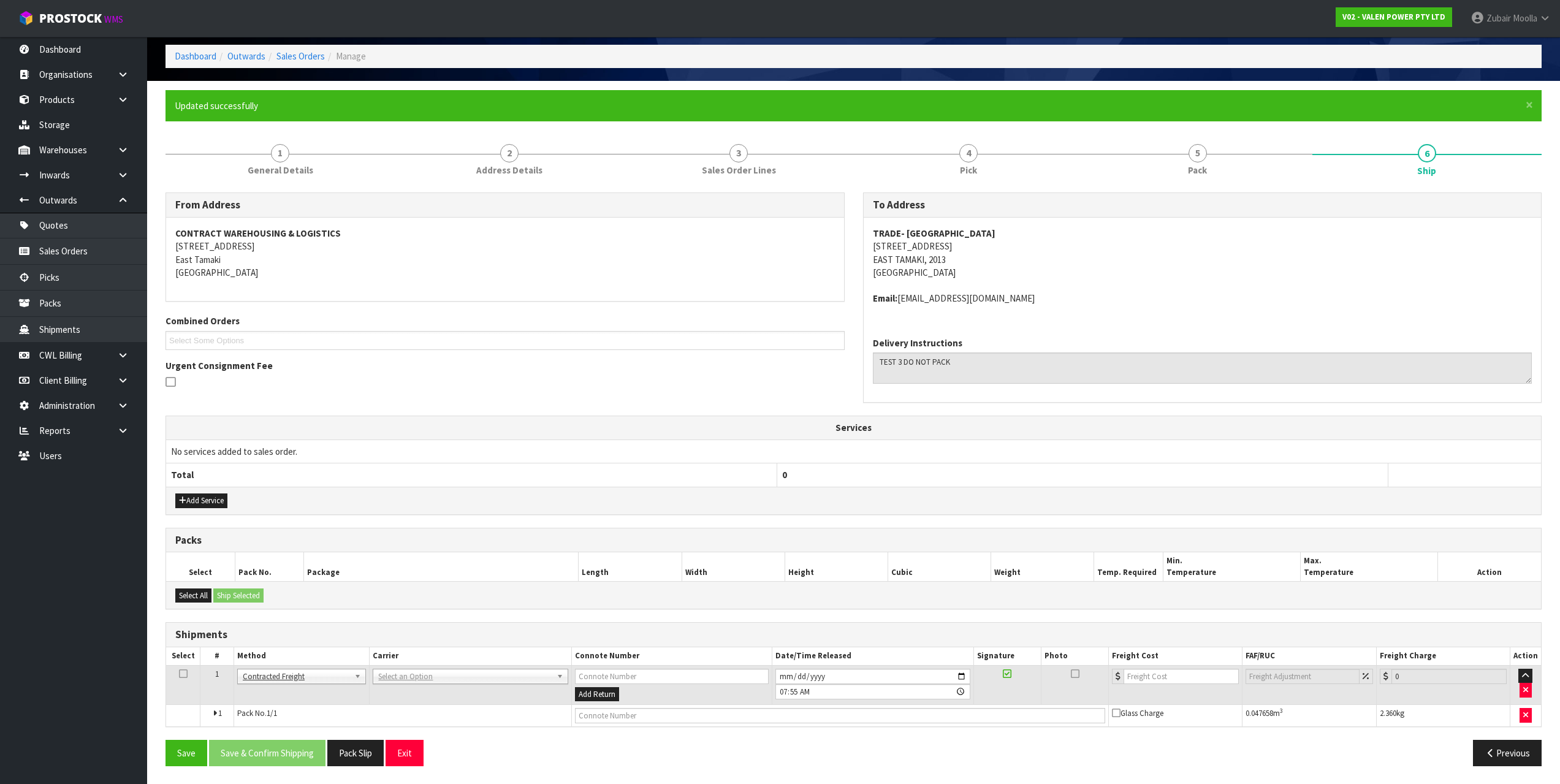
scroll to position [58, 0]
click at [1079, 434] on th "Services" at bounding box center [854, 427] width 1375 height 23
click at [889, 517] on div "From Address CONTRACT WAREHOUSING & LOGISTICS [STREET_ADDRESS] Combined Orders …" at bounding box center [854, 483] width 1376 height 583
click at [431, 691] on input "text" at bounding box center [471, 693] width 190 height 15
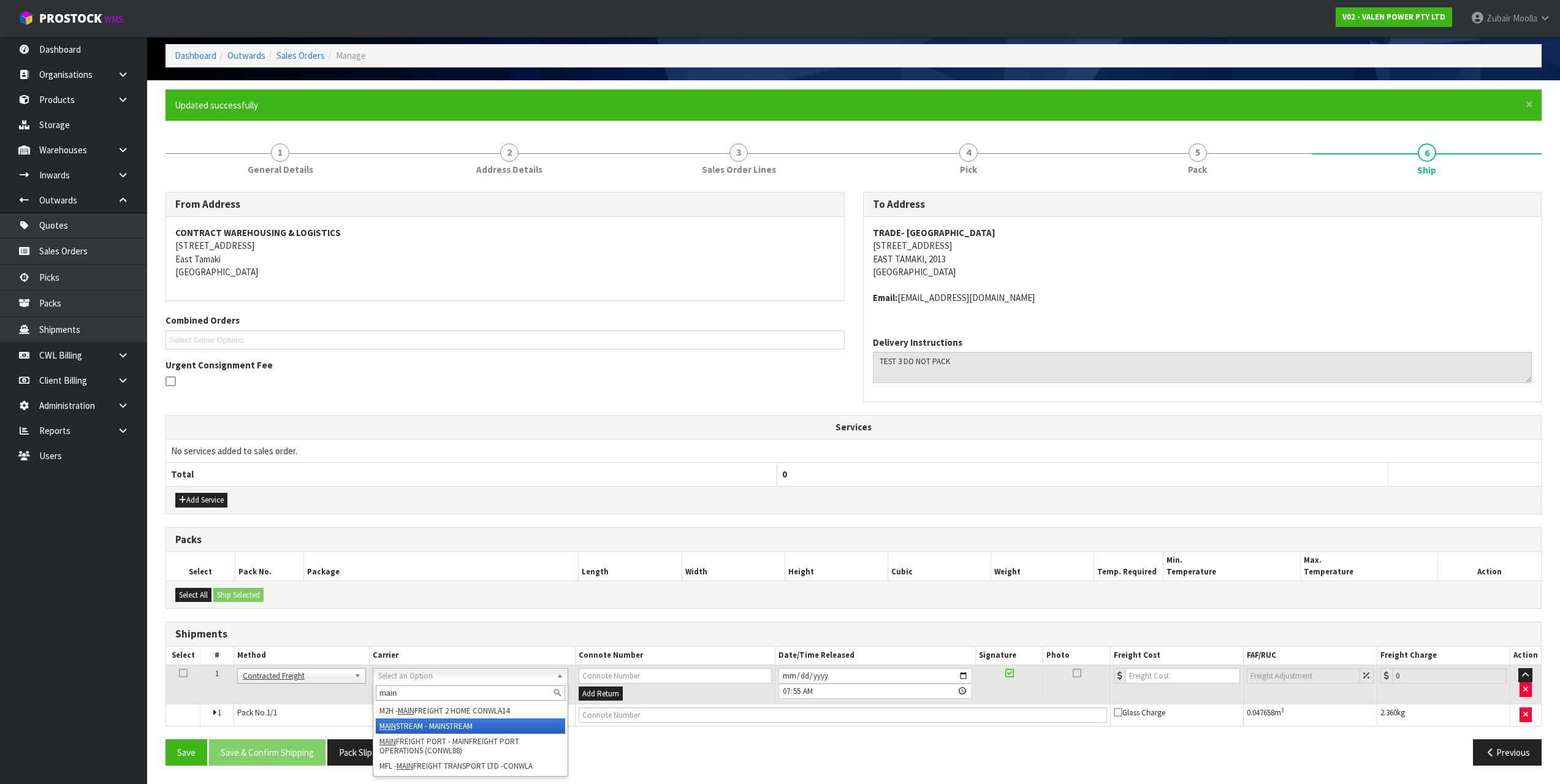
type input "main"
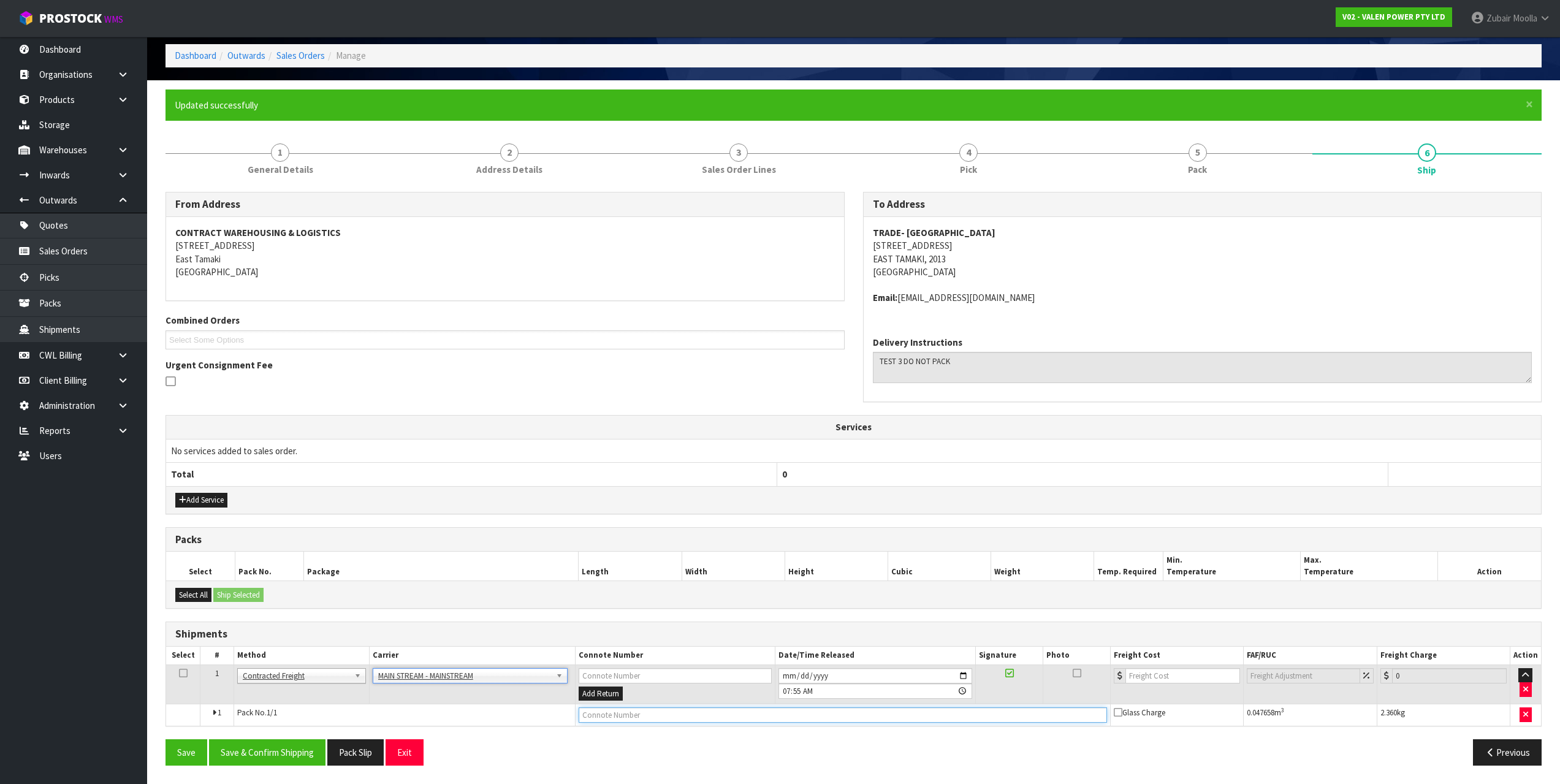
click at [660, 715] on input "text" at bounding box center [843, 715] width 528 height 15
type input "THISISATESTCONNOTENUMBER"
click at [273, 749] on button "Save & Confirm Shipping" at bounding box center [267, 752] width 116 height 27
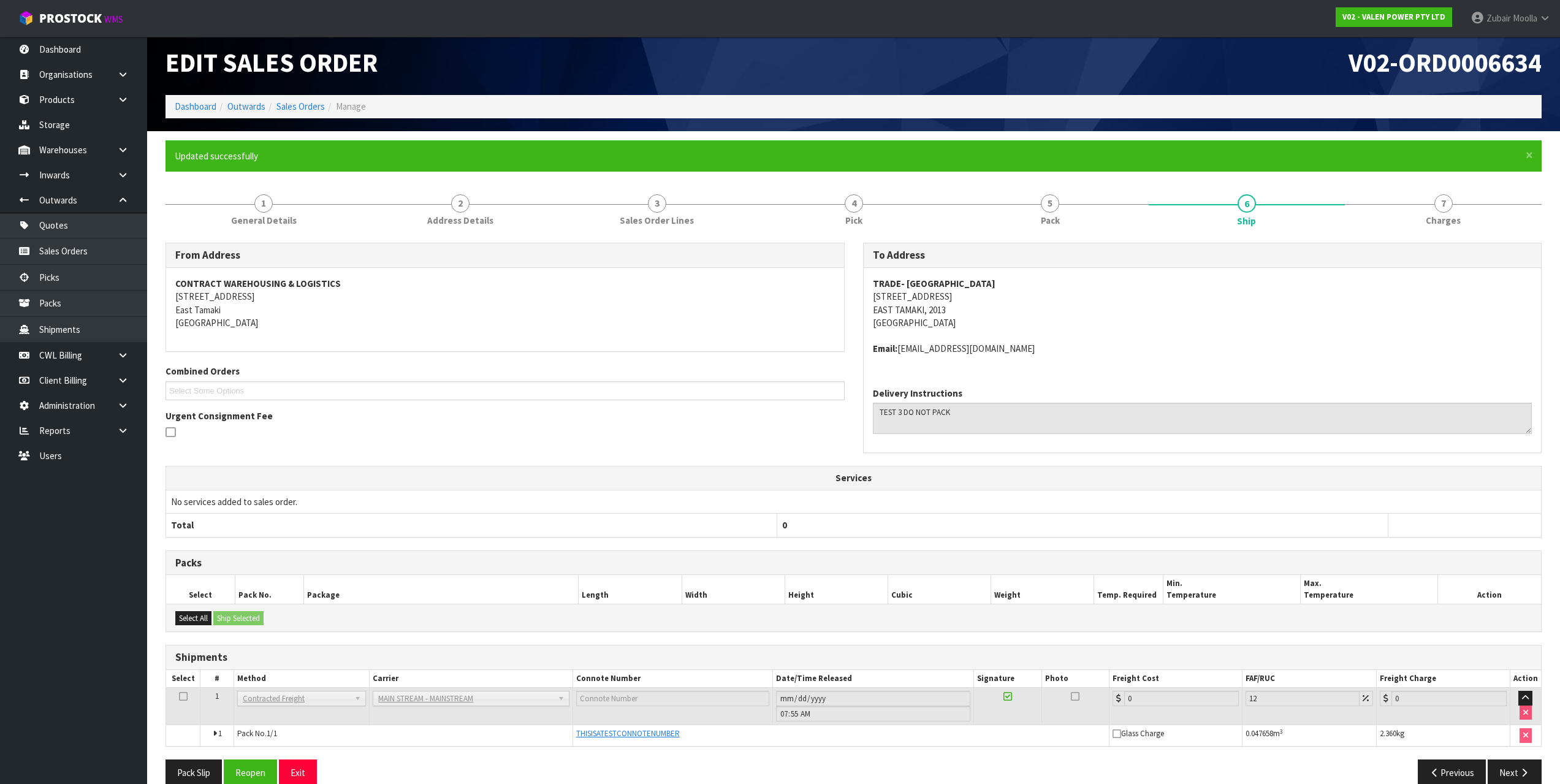
scroll to position [27, 0]
